Goal: Check status: Check status

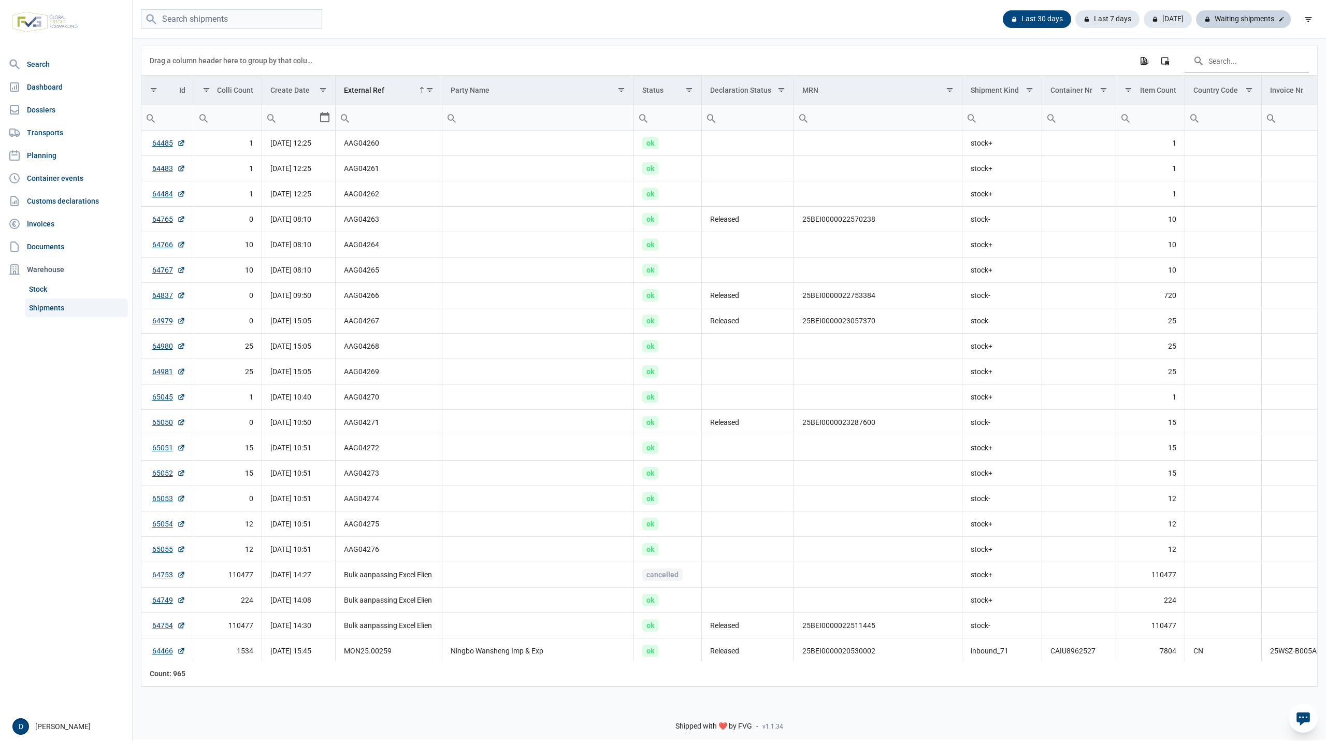
click at [1277, 18] on div at bounding box center [1281, 19] width 10 height 10
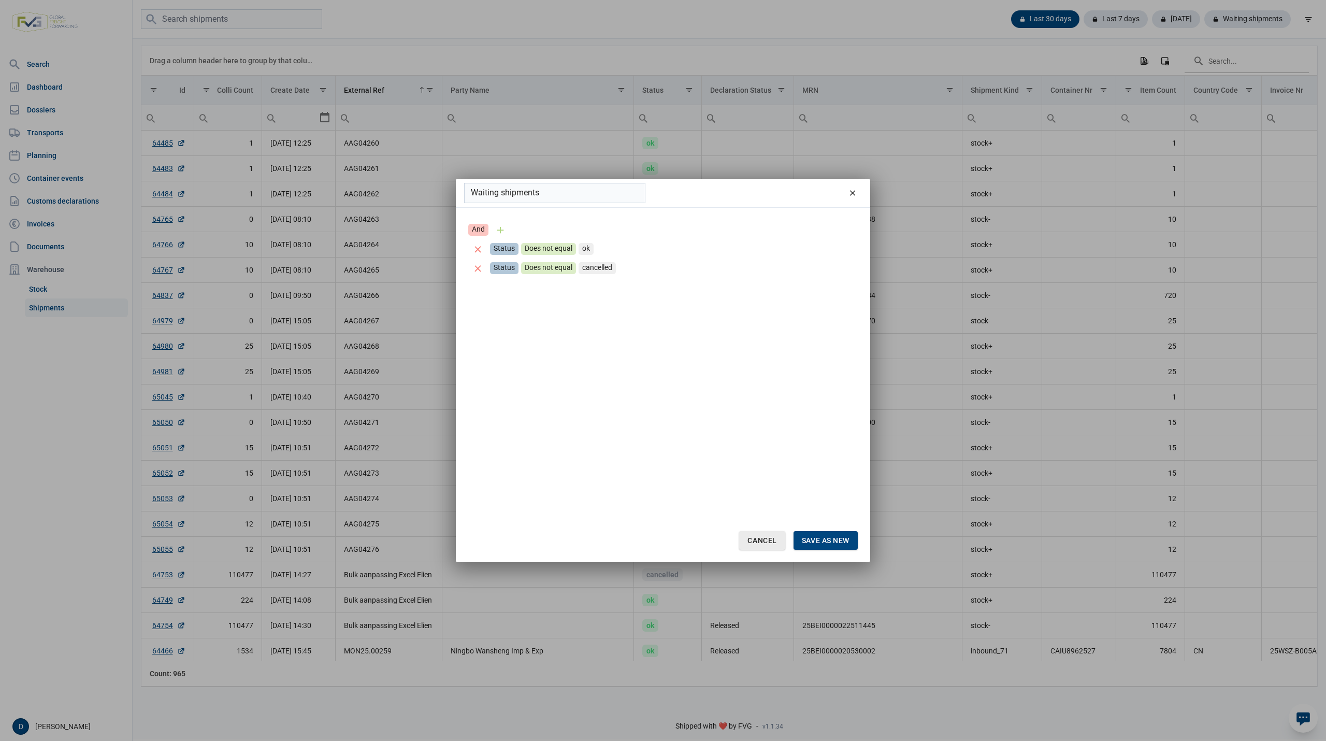
click at [771, 541] on span "Cancel" at bounding box center [761, 540] width 29 height 8
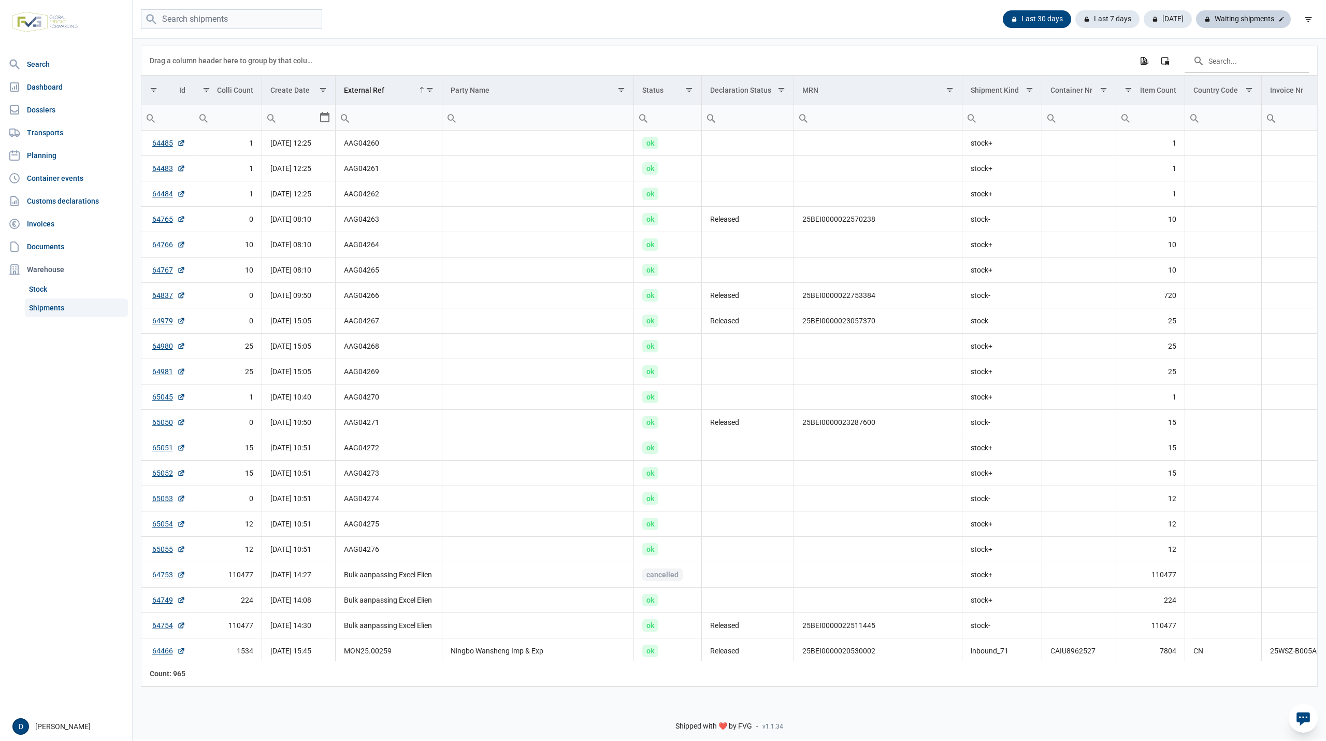
click at [1225, 17] on div "Waiting shipments" at bounding box center [1243, 19] width 95 height 18
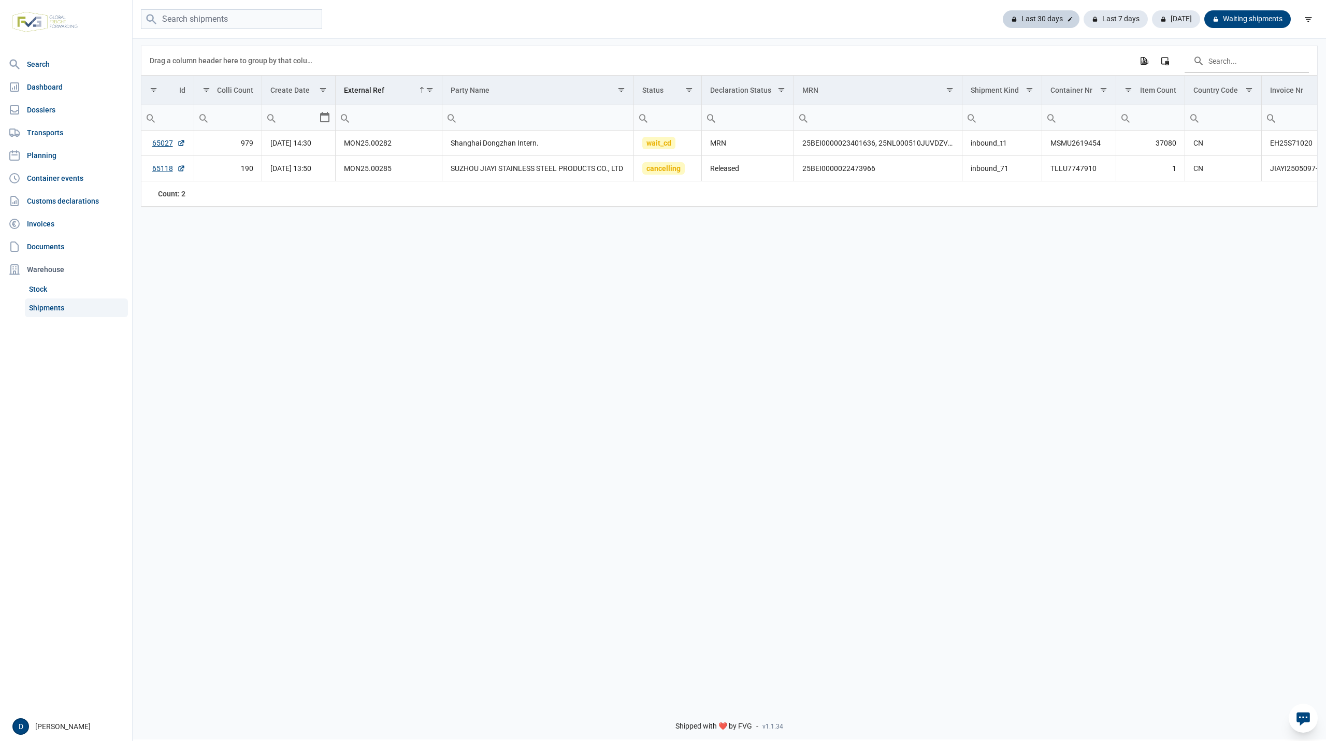
click at [1083, 18] on div "Last 30 days" at bounding box center [1115, 19] width 64 height 18
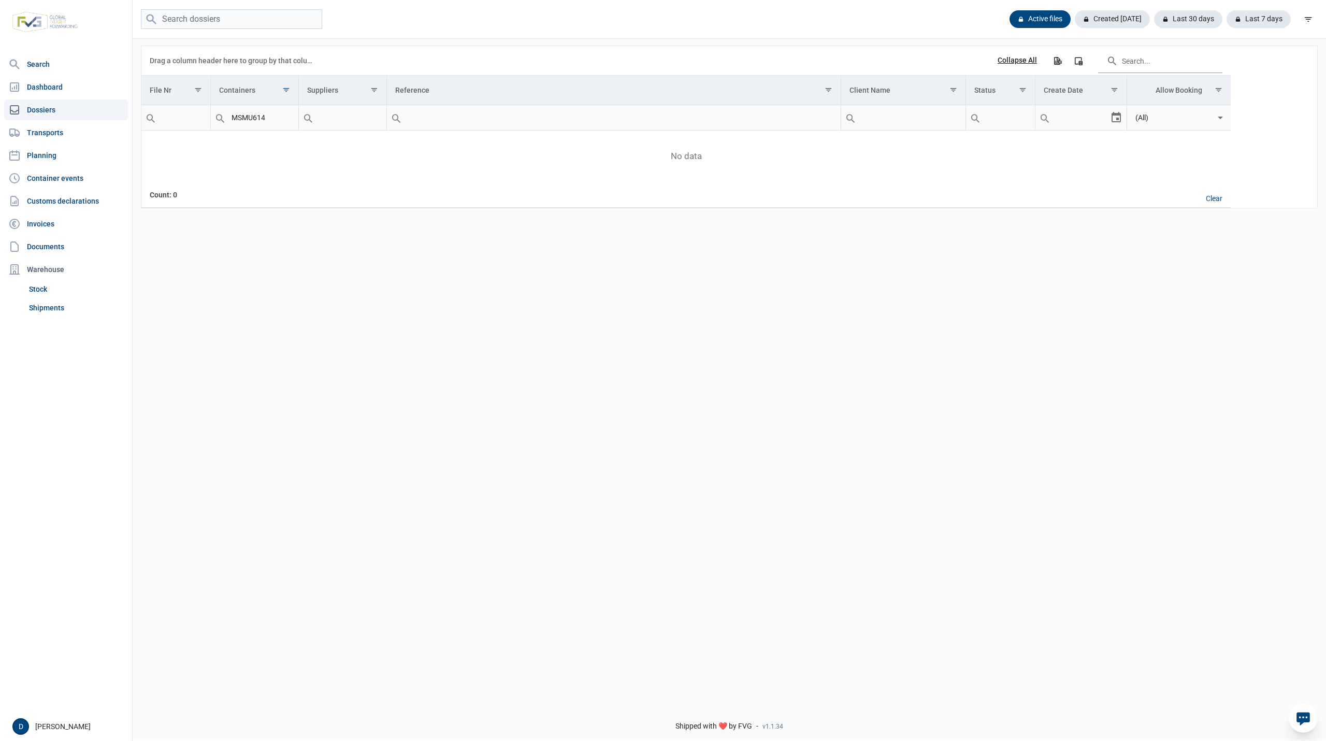
click at [65, 106] on link "Dossiers" at bounding box center [66, 109] width 124 height 21
drag, startPoint x: 276, startPoint y: 118, endPoint x: 203, endPoint y: 127, distance: 73.0
click at [204, 127] on tr "Contains Does not contain Starts with Ends with Equals Does not equal Reset Con…" at bounding box center [685, 117] width 1089 height 25
paste input "FFAU1933512"
type input "FFAU1933512"
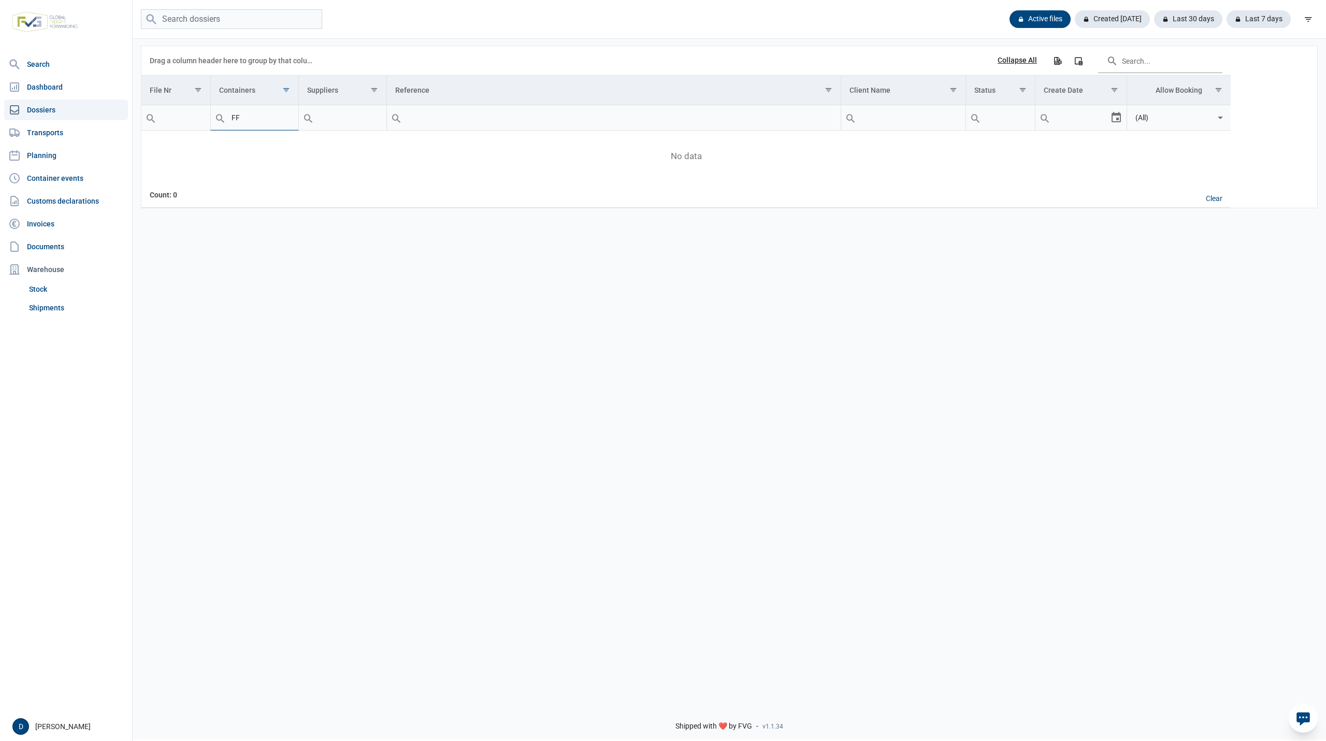
type input "F"
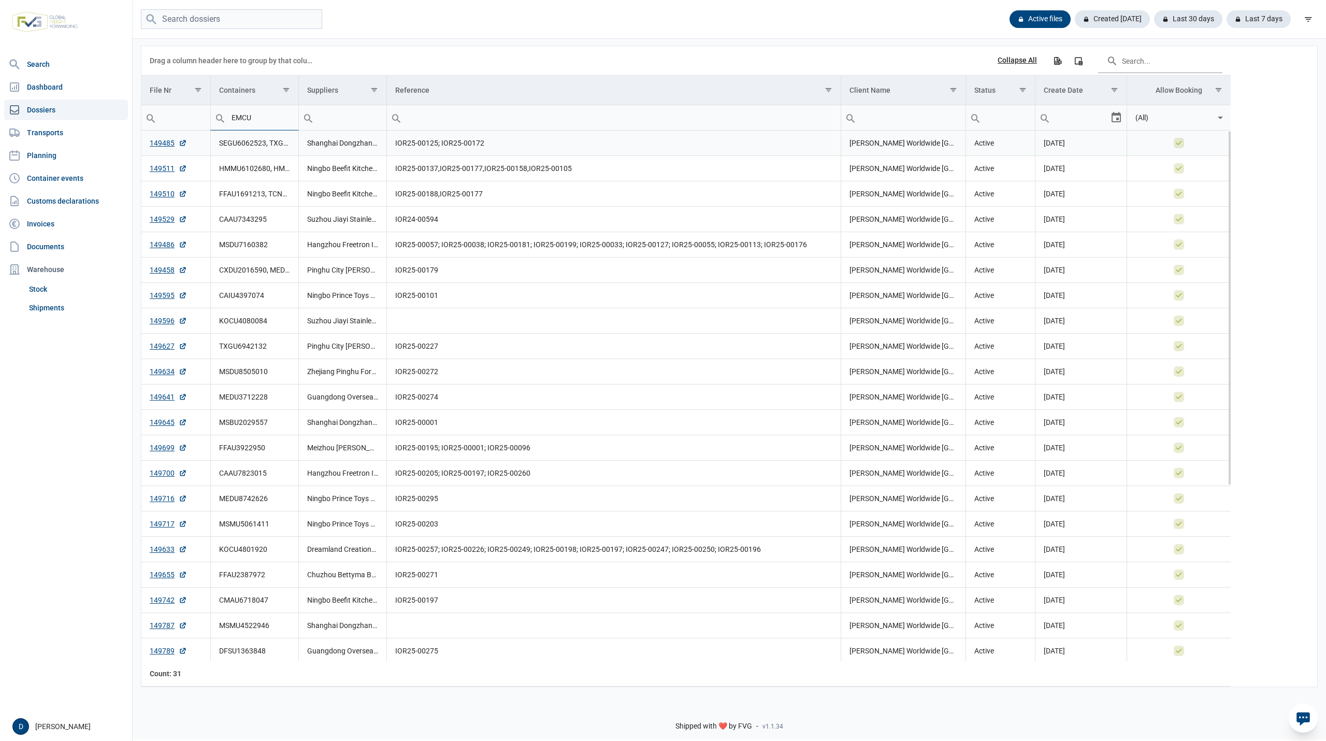
type input "EMCU"
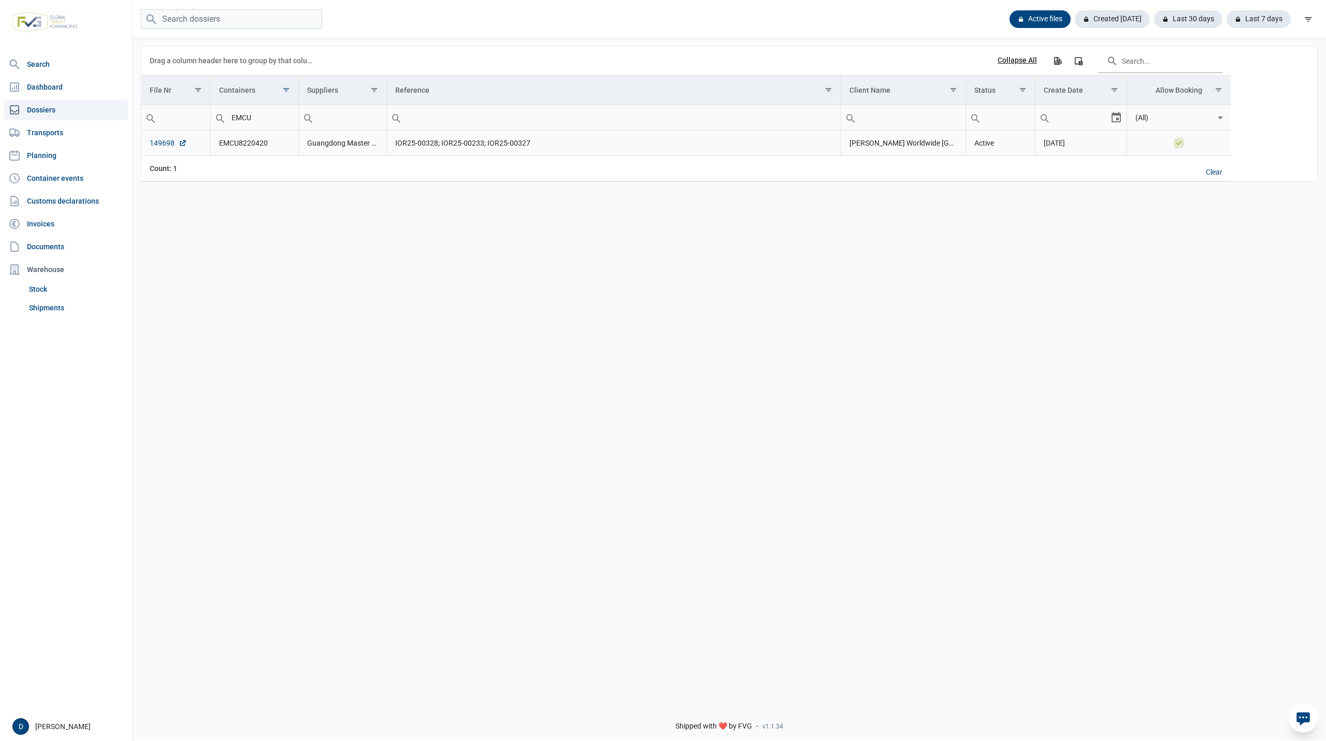
click at [152, 143] on link "149698" at bounding box center [168, 143] width 37 height 10
click at [51, 303] on link "Shipments" at bounding box center [76, 307] width 103 height 19
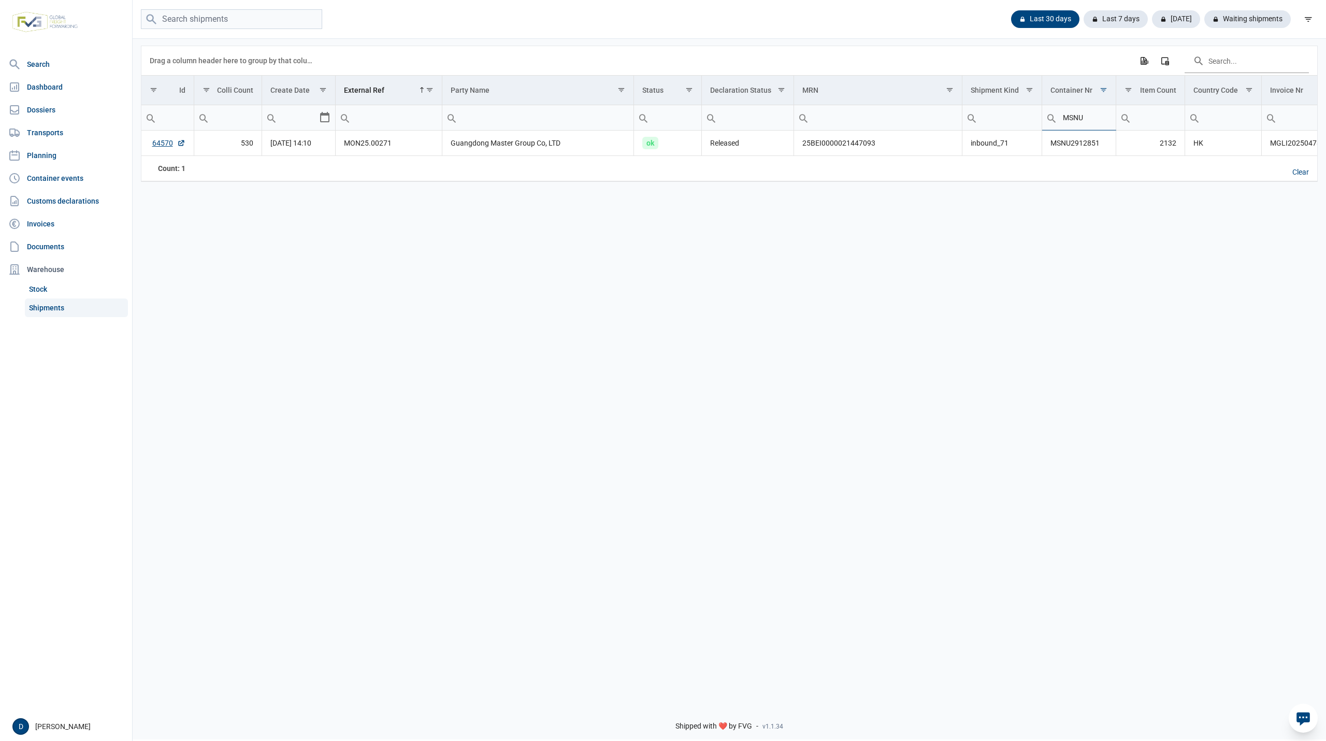
drag, startPoint x: 1097, startPoint y: 117, endPoint x: 1022, endPoint y: 120, distance: 74.6
click at [1022, 120] on tr "Contains Does not contain Starts with Ends with Equals Does not equal Reset Con…" at bounding box center [931, 117] width 1580 height 25
paste input "FFAU5527770"
type input "FFAU5527770"
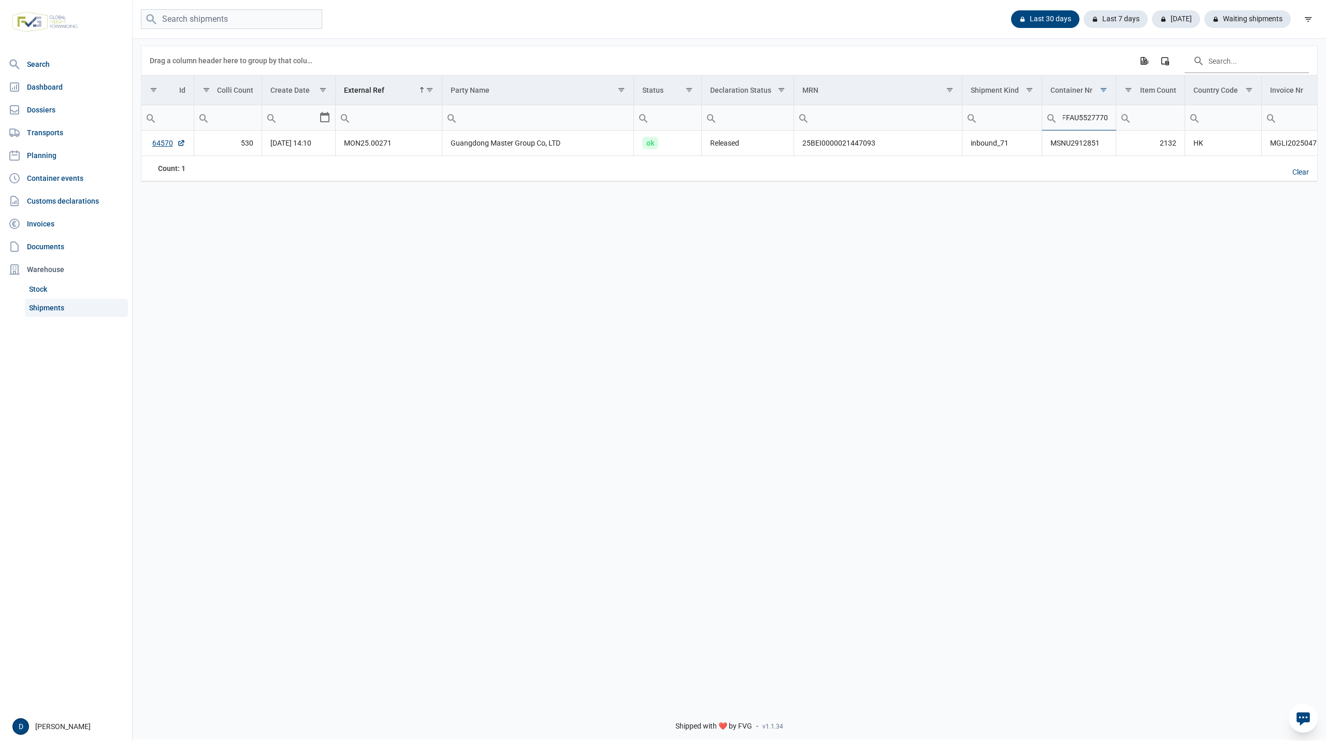
scroll to position [0, 0]
click at [167, 146] on link "65162" at bounding box center [168, 143] width 33 height 10
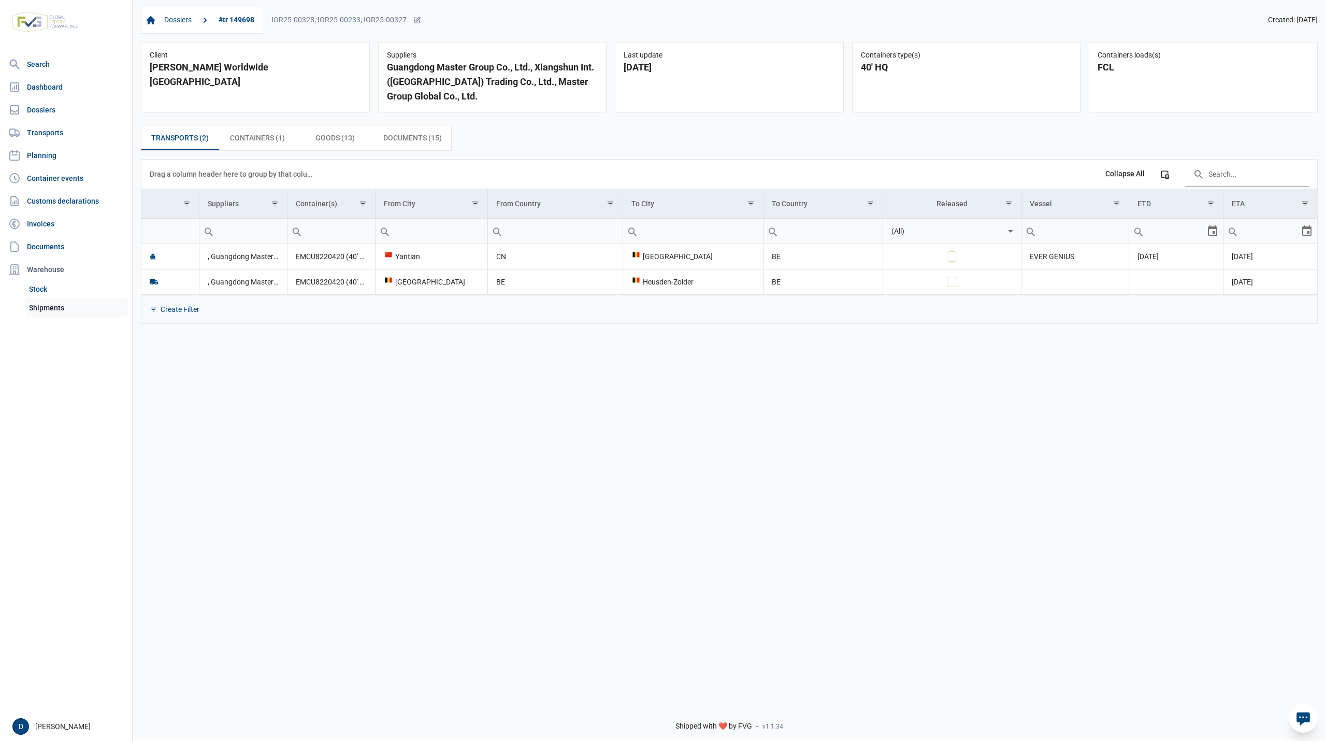
click at [44, 305] on link "Shipments" at bounding box center [76, 307] width 103 height 19
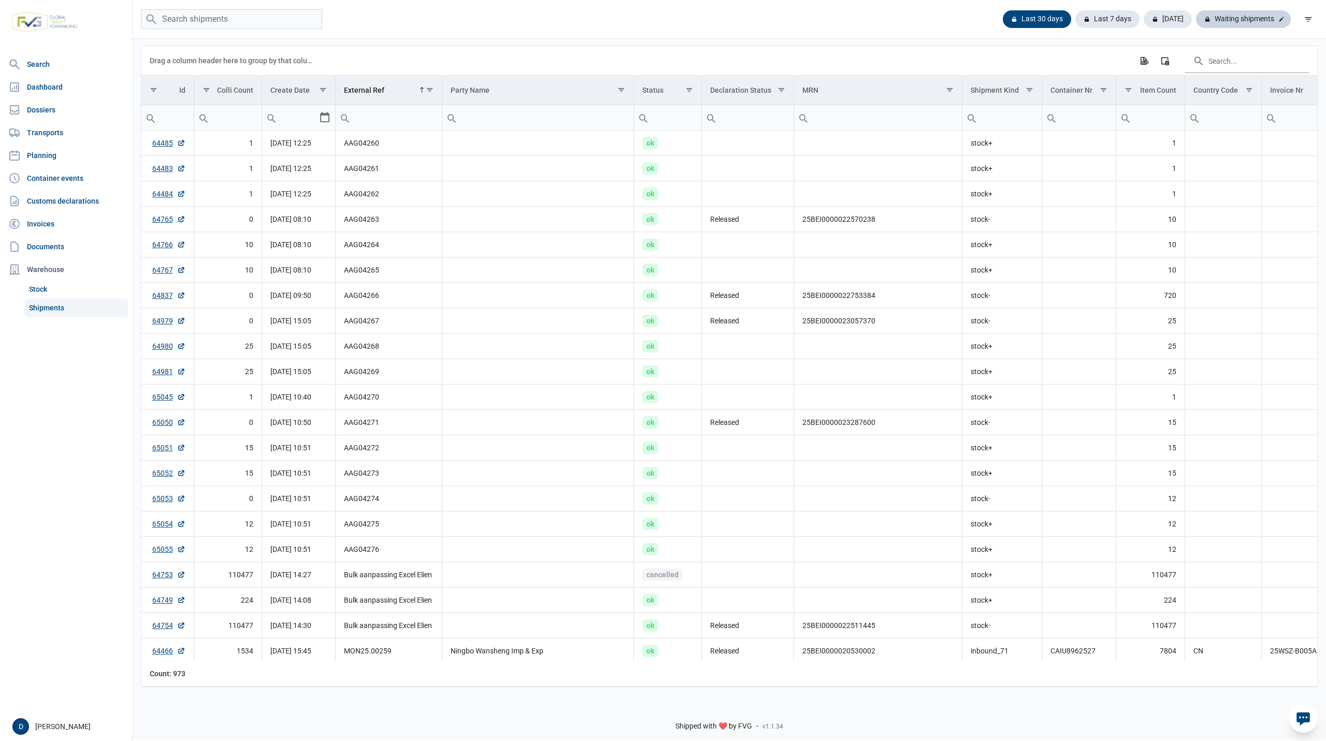
click at [1231, 16] on div "Waiting shipments" at bounding box center [1243, 19] width 95 height 18
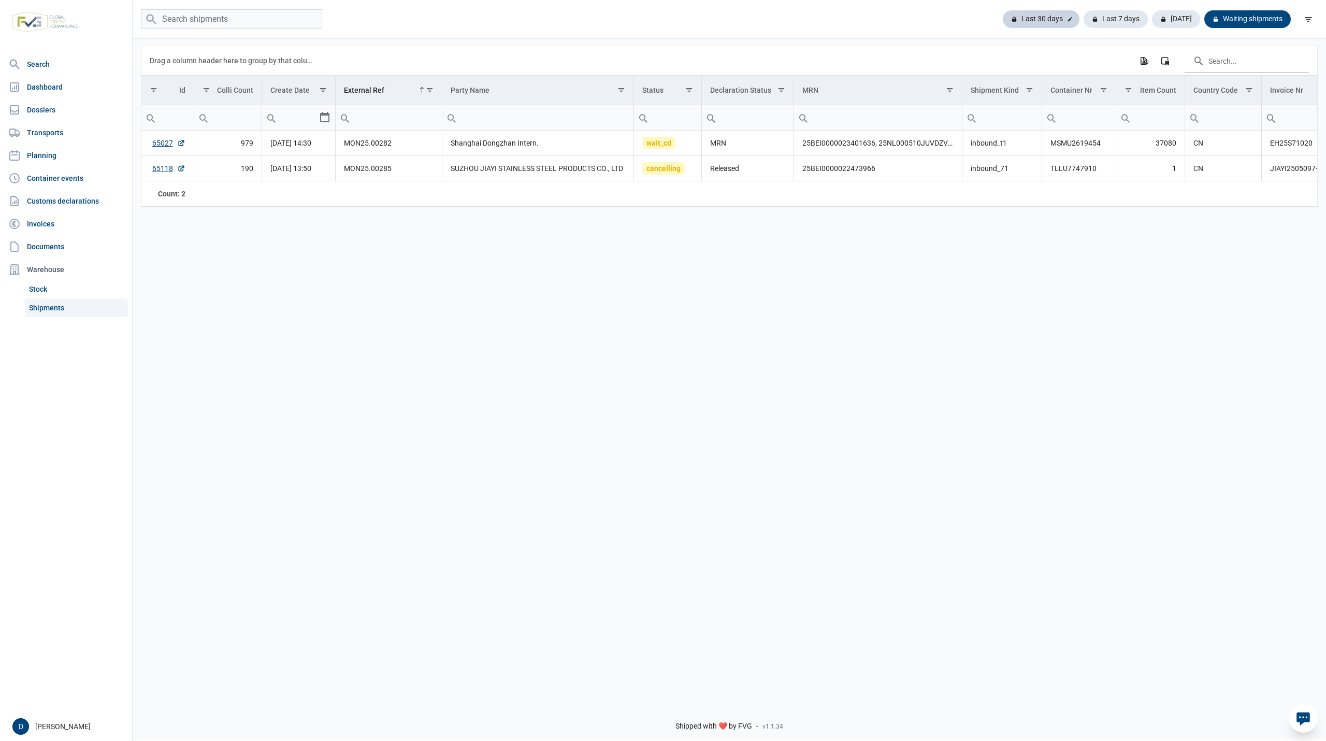
click at [1083, 15] on div "Last 30 days" at bounding box center [1115, 19] width 64 height 18
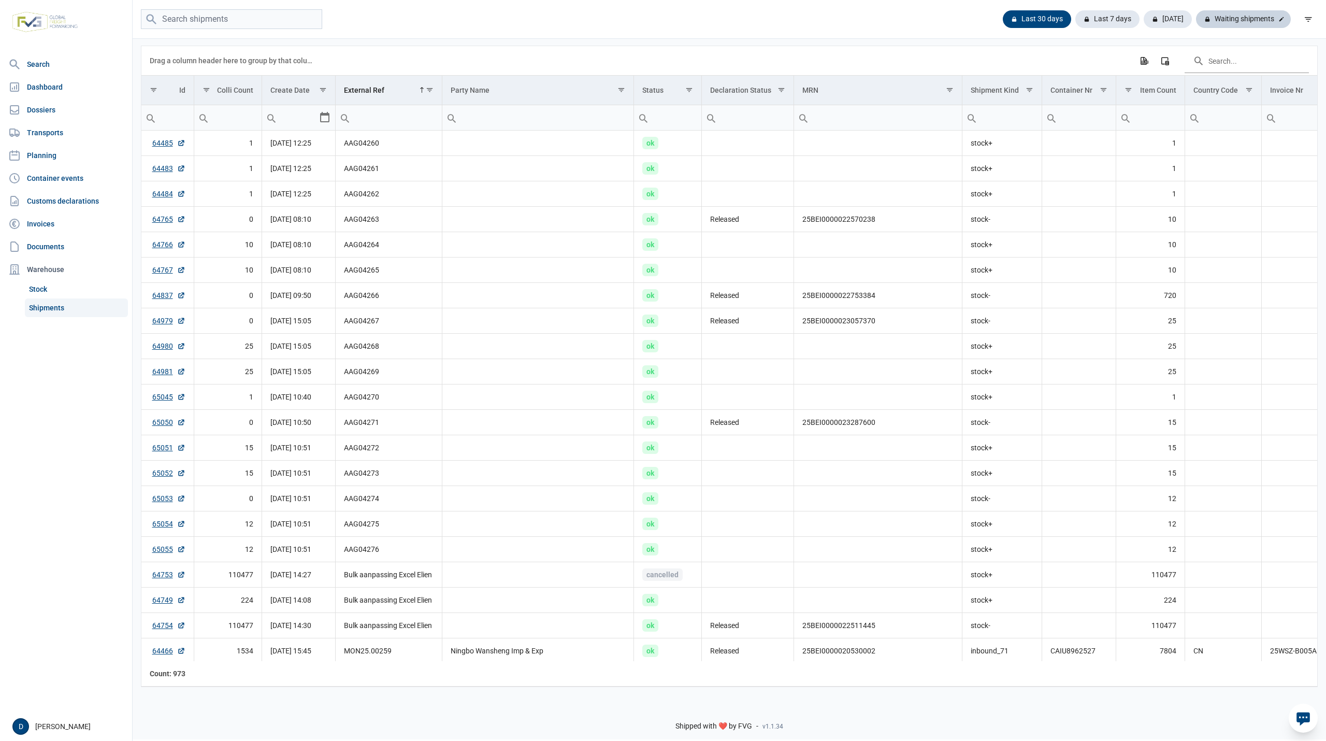
click at [1274, 20] on div "Waiting shipments" at bounding box center [1243, 19] width 95 height 18
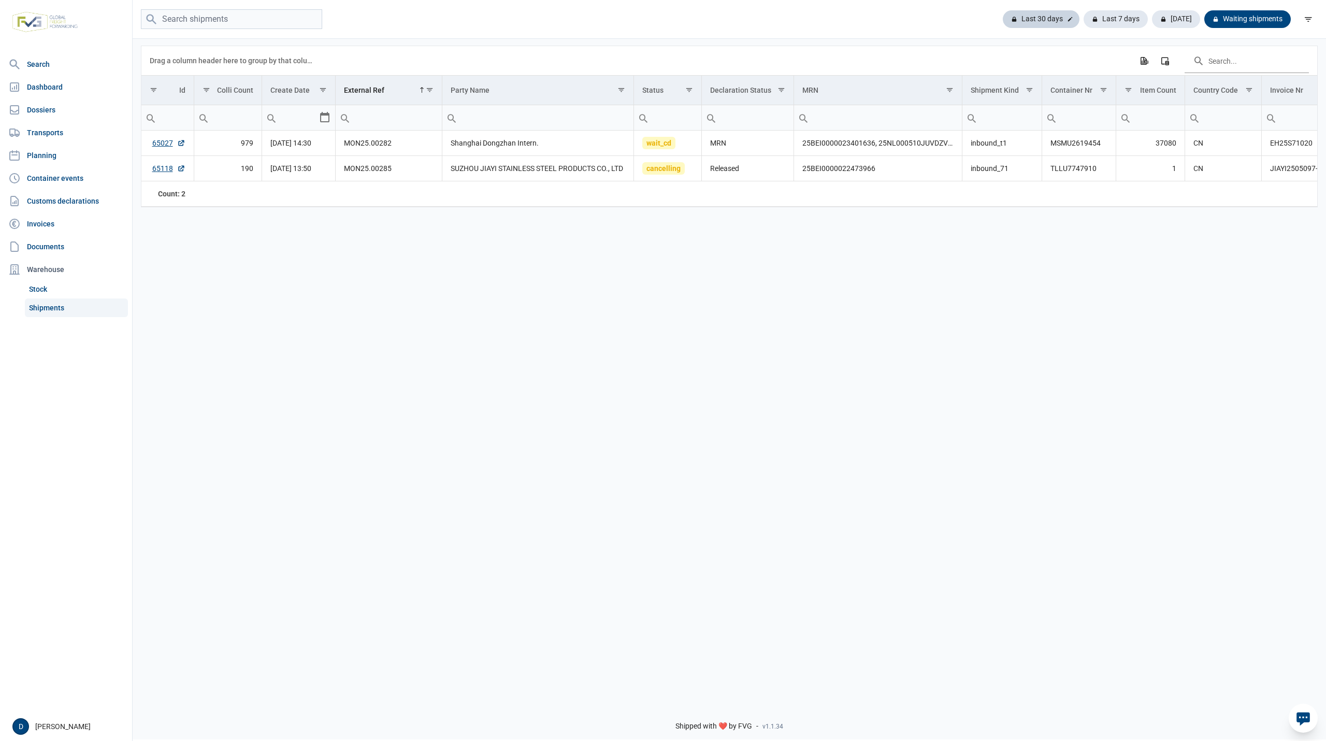
click at [1083, 16] on div "Last 30 days" at bounding box center [1115, 19] width 64 height 18
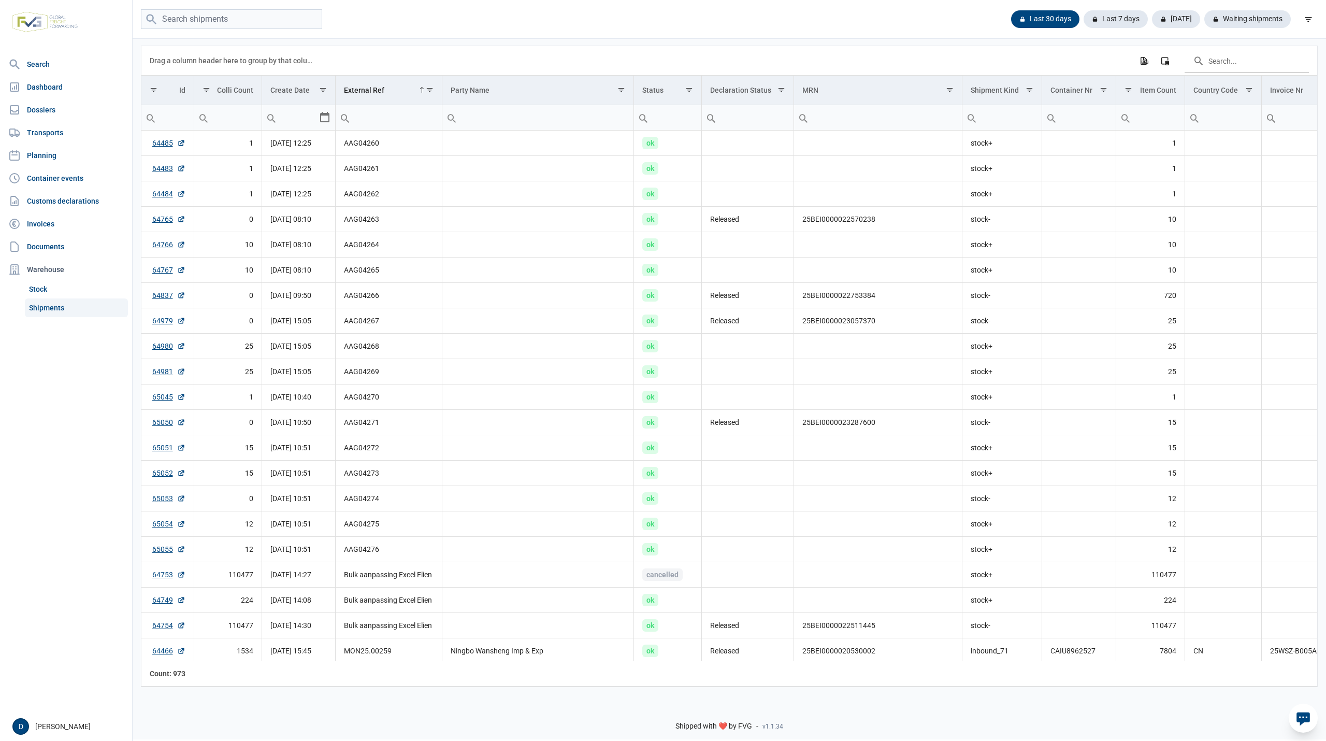
click at [1090, 121] on input "Filter cell" at bounding box center [1079, 117] width 74 height 25
type input "MSNU"
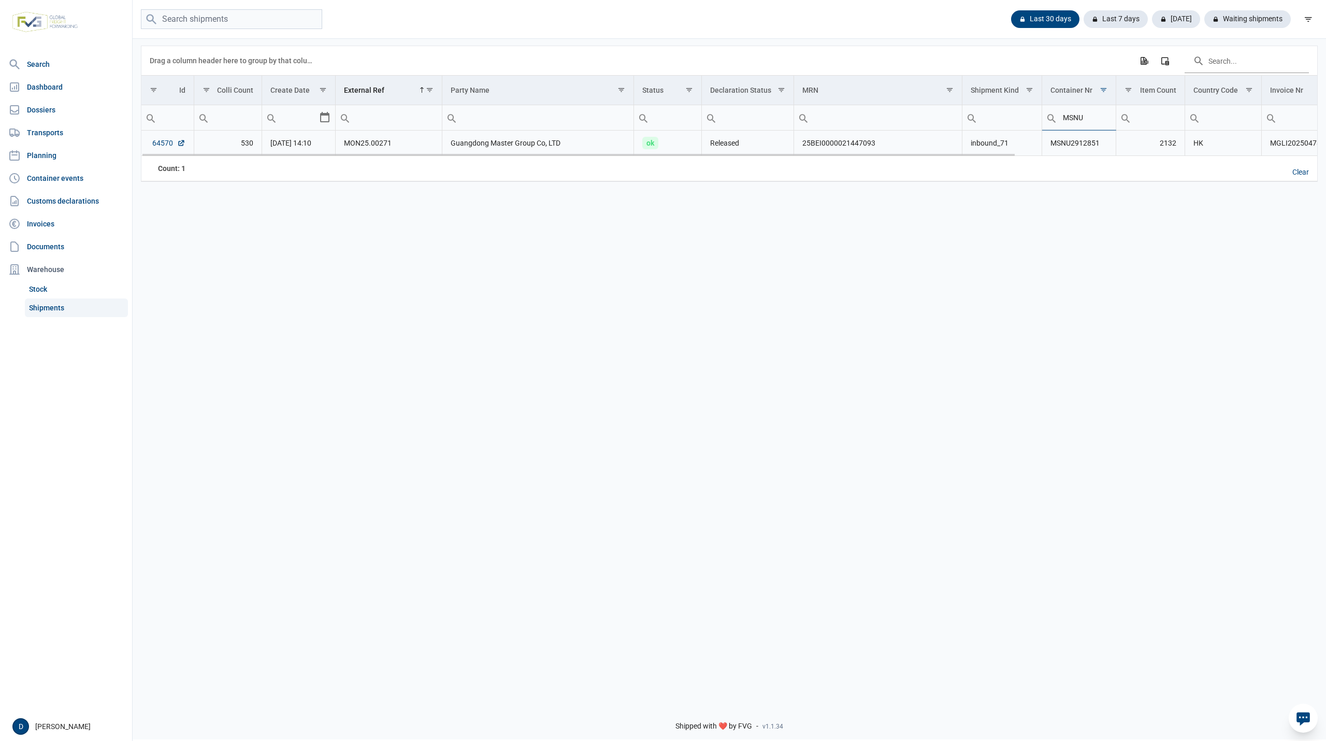
click at [164, 141] on link "64570" at bounding box center [168, 143] width 33 height 10
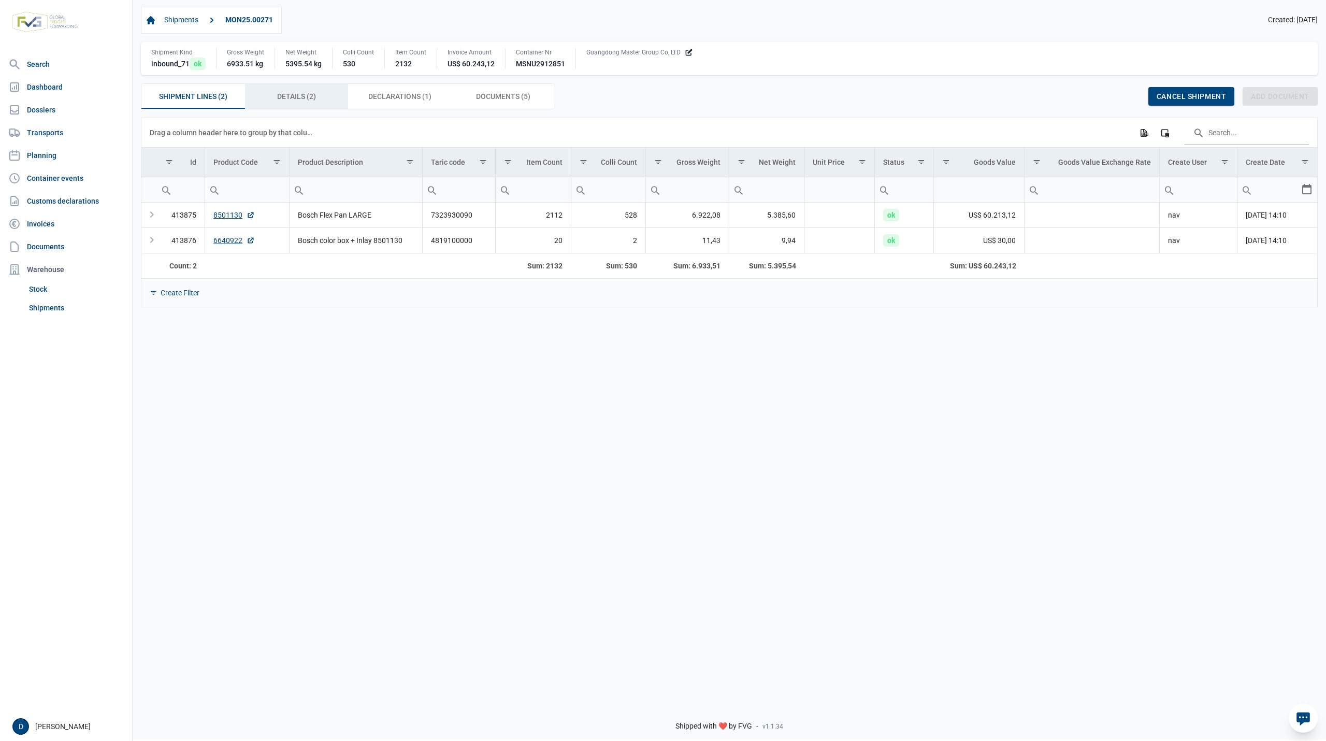
click at [286, 100] on span "Details (2) Details (2)" at bounding box center [296, 96] width 39 height 12
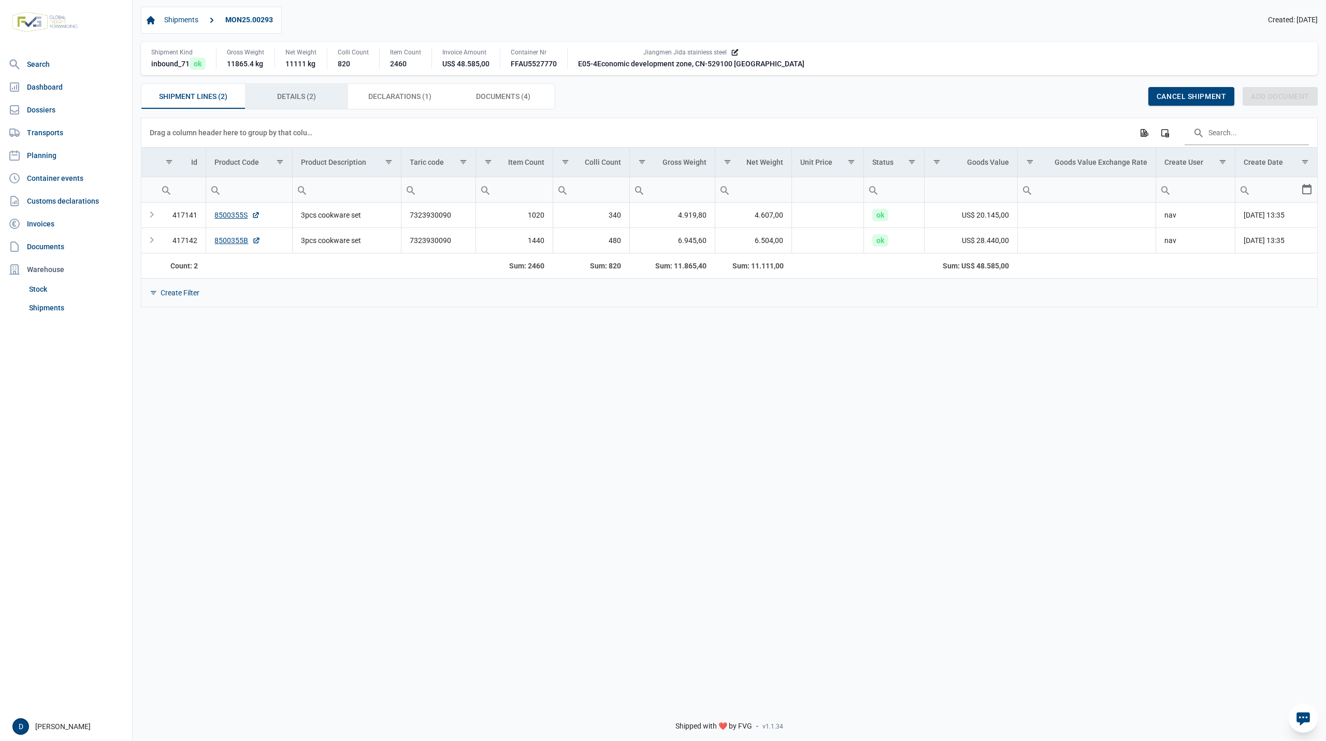
click at [289, 92] on span "Details (2) Details (2)" at bounding box center [296, 96] width 39 height 12
